Goal: Task Accomplishment & Management: Use online tool/utility

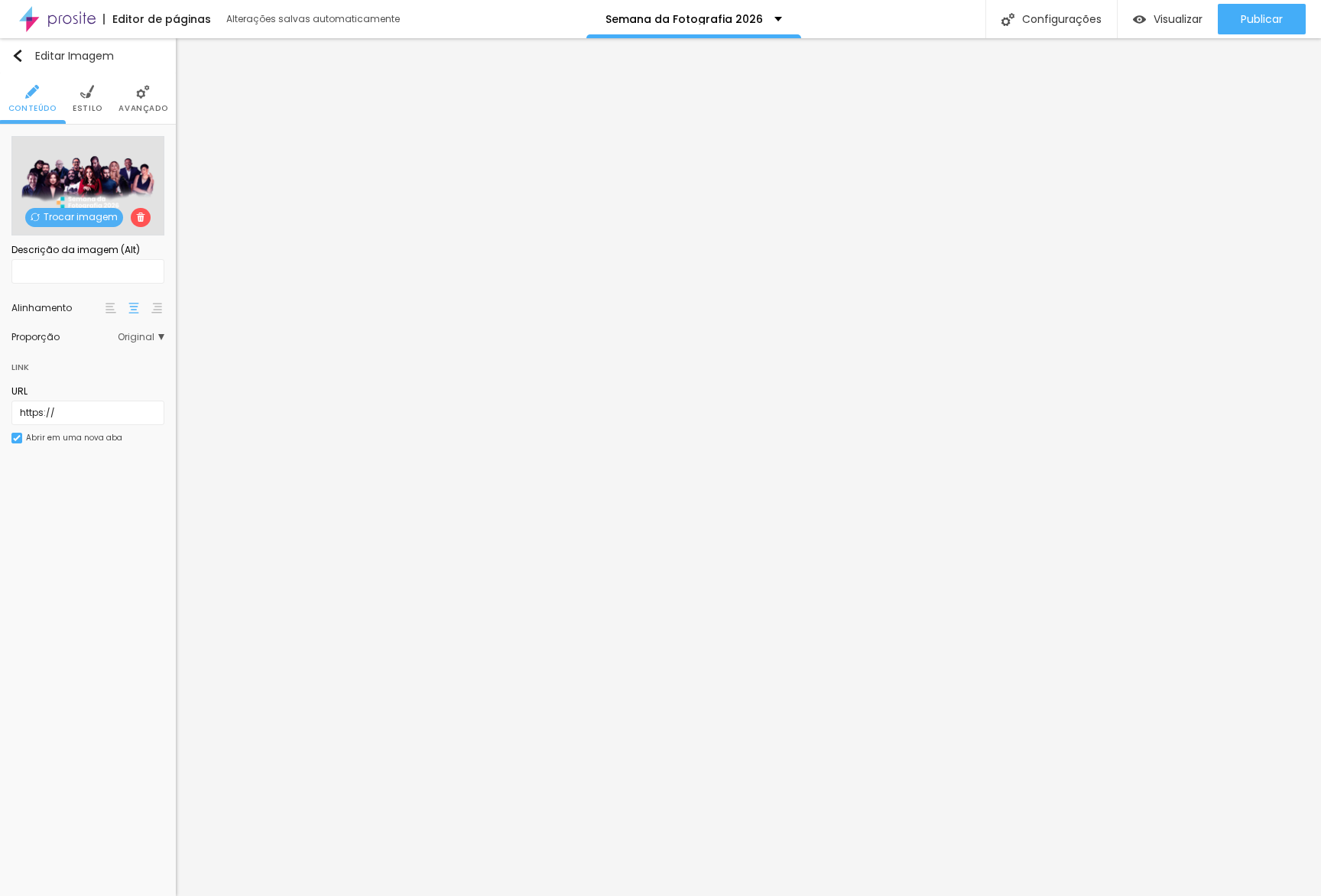
click at [111, 218] on span "Trocar imagem" at bounding box center [75, 217] width 98 height 19
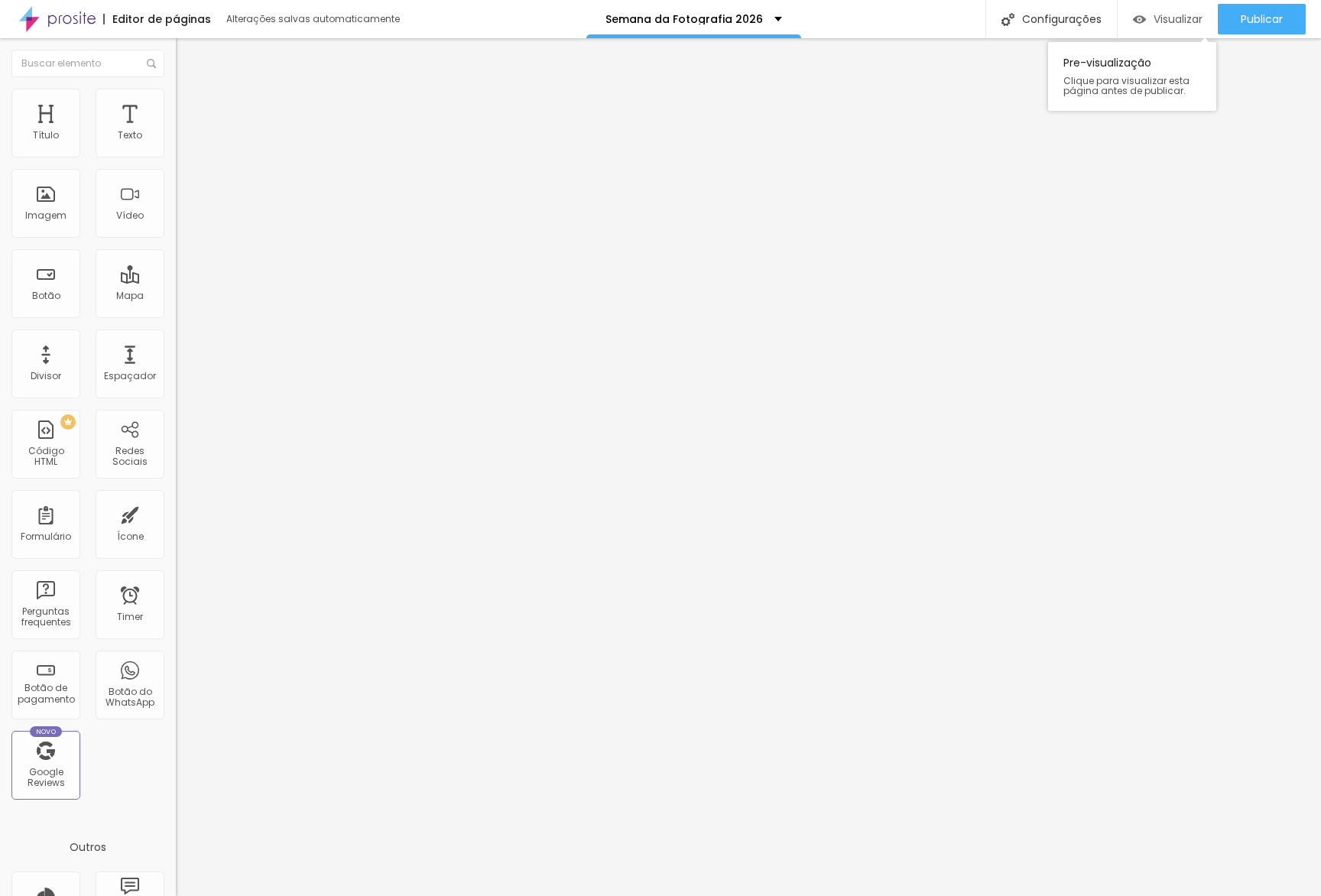
click at [1154, 20] on span "Visualizar" at bounding box center [1178, 19] width 49 height 12
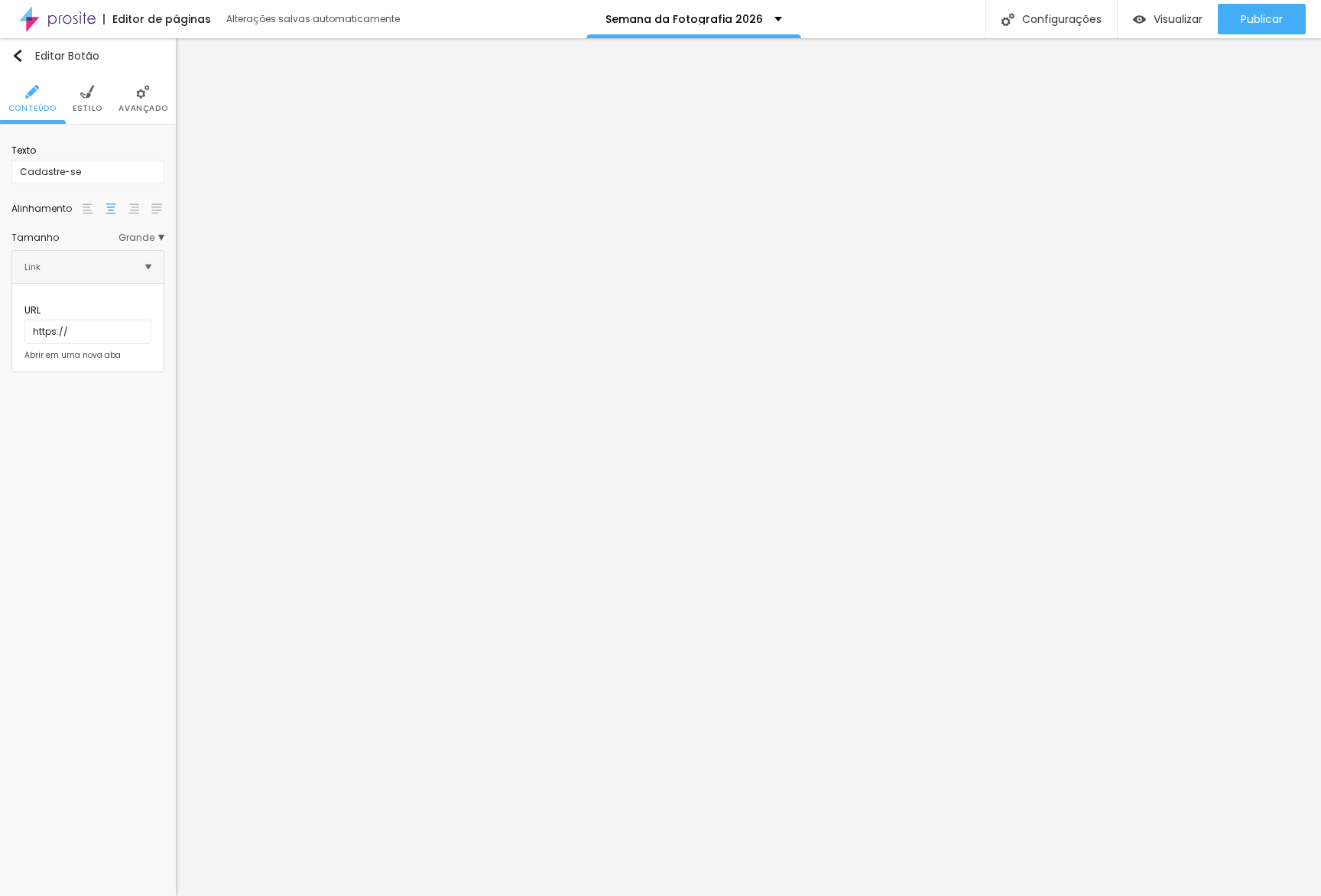
click at [75, 109] on span "Estilo" at bounding box center [87, 109] width 29 height 8
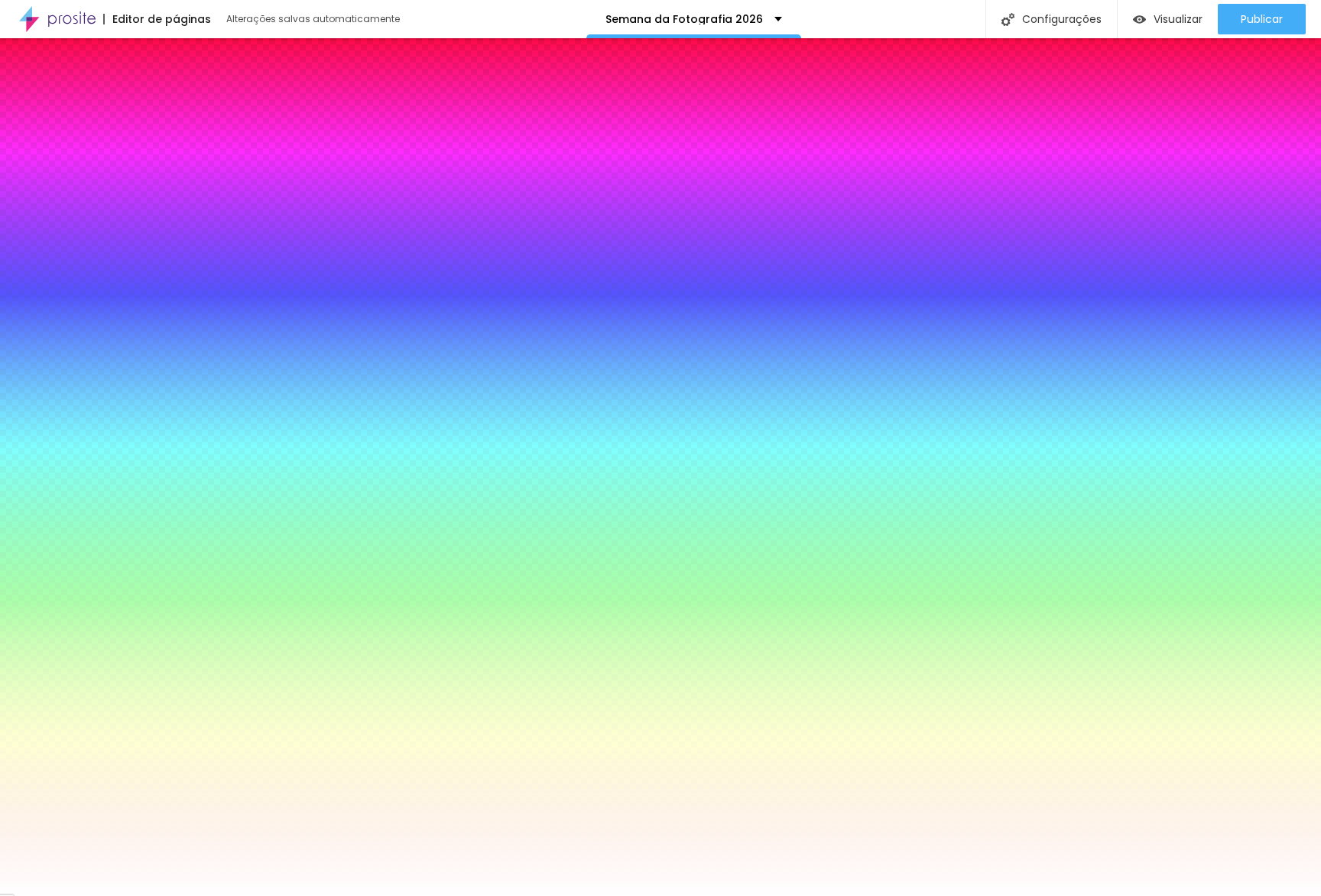
click at [139, 495] on input "#FF008A" at bounding box center [103, 503] width 184 height 16
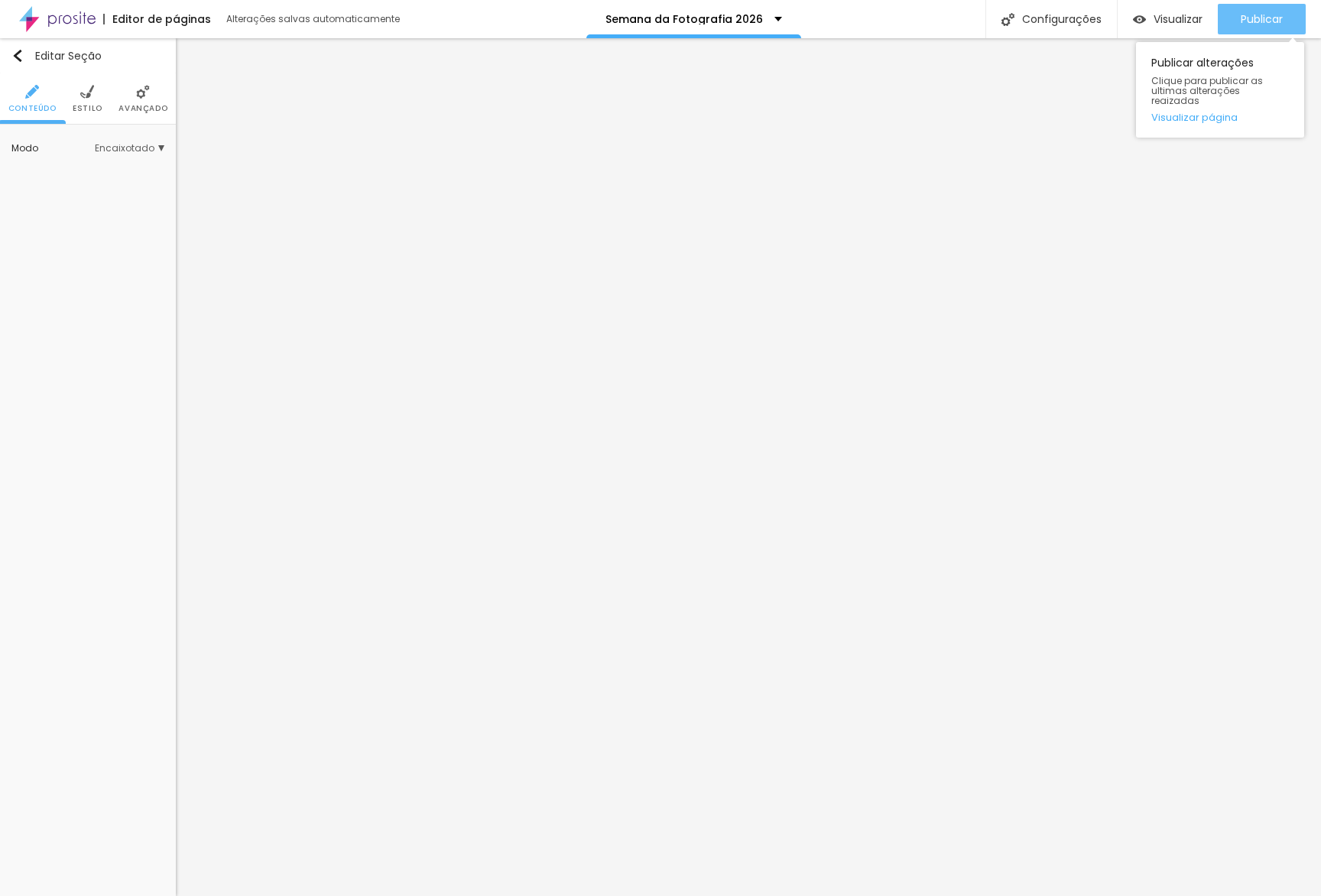
click at [1265, 25] on span "Publicar" at bounding box center [1261, 19] width 42 height 12
click at [1208, 98] on div "Publicar alterações Clique para publicar as ultimas alterações reaizadas Visual…" at bounding box center [1220, 89] width 168 height 95
click at [1199, 112] on link "Visualizar página" at bounding box center [1220, 117] width 138 height 10
